Goal: Information Seeking & Learning: Check status

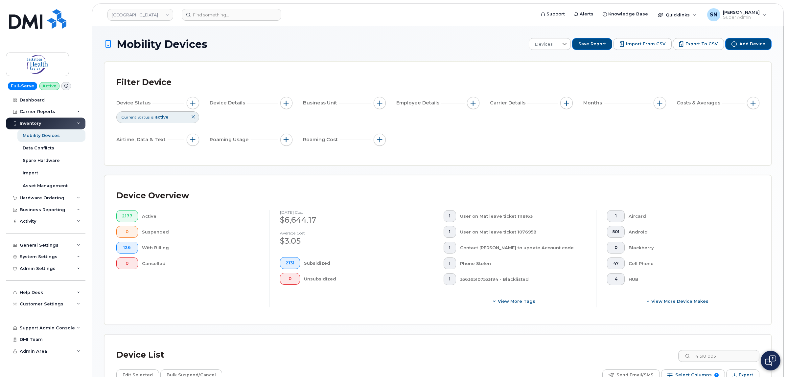
scroll to position [109, 0]
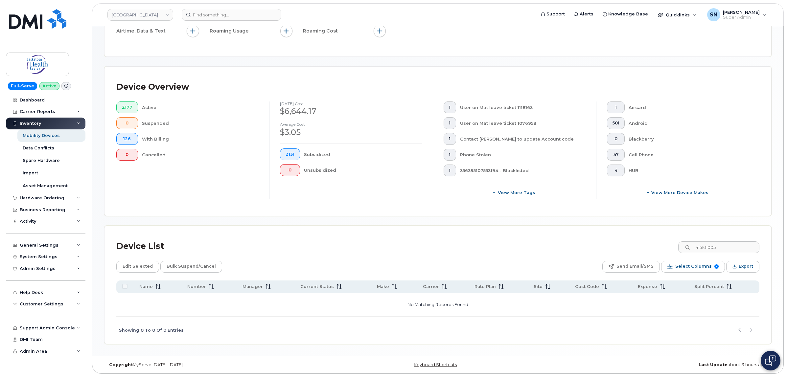
click at [185, 61] on div "Mobility Devices Devices Save Report Import from CSV Export to CSV Add Device F…" at bounding box center [437, 136] width 667 height 415
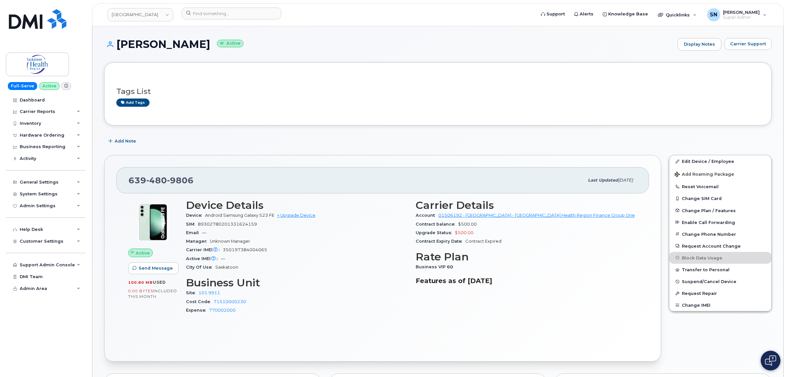
click at [161, 14] on link "[GEOGRAPHIC_DATA]" at bounding box center [140, 14] width 66 height 13
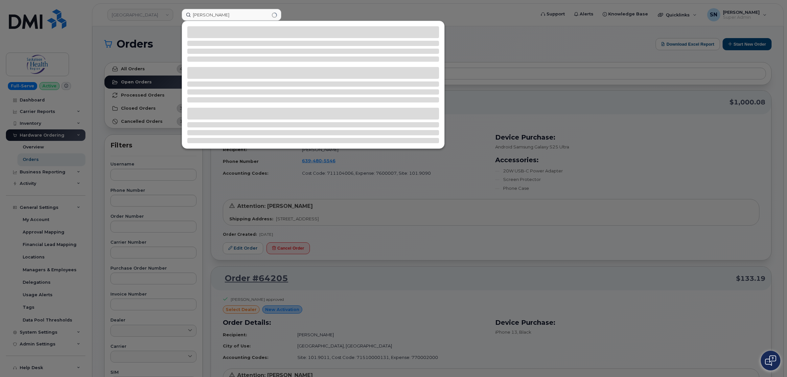
type input "[PERSON_NAME]"
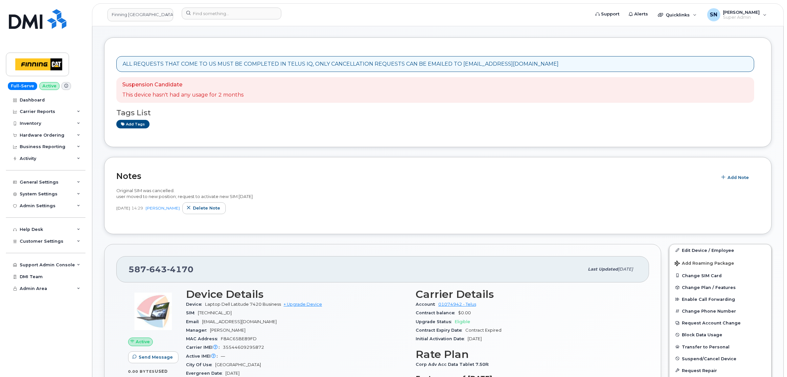
scroll to position [123, 0]
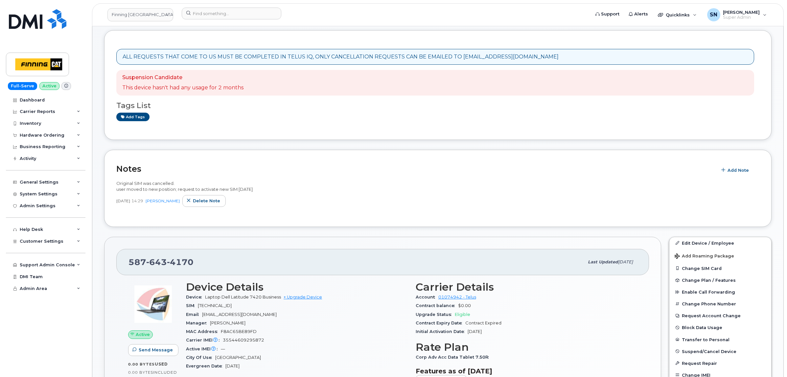
click at [247, 165] on h2 "Notes" at bounding box center [414, 169] width 597 height 10
